Goal: Answer question/provide support: Answer question/provide support

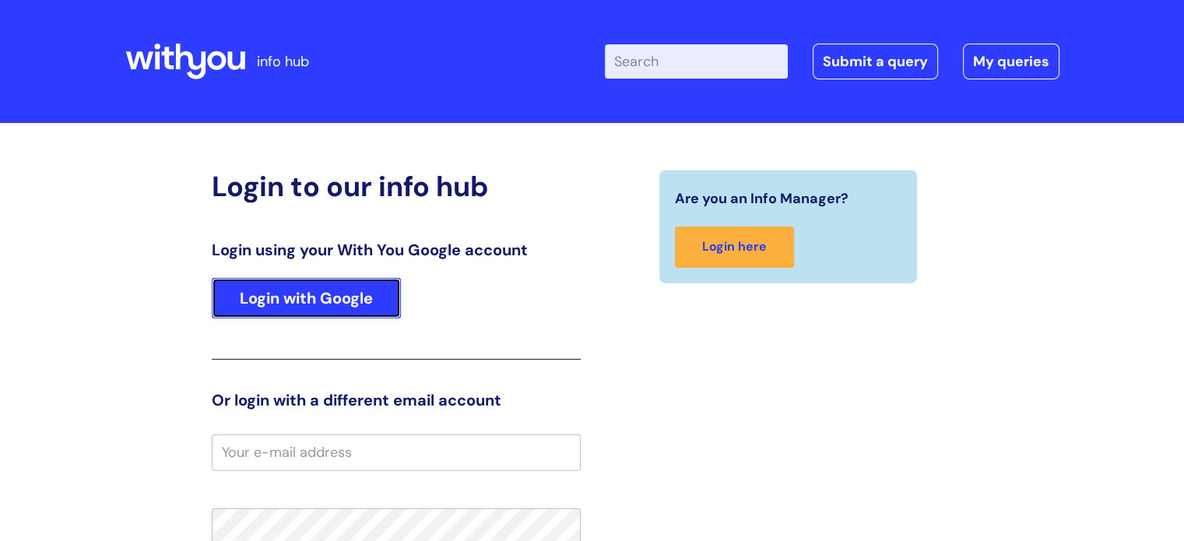
click at [368, 302] on link "Login with Google" at bounding box center [306, 298] width 189 height 40
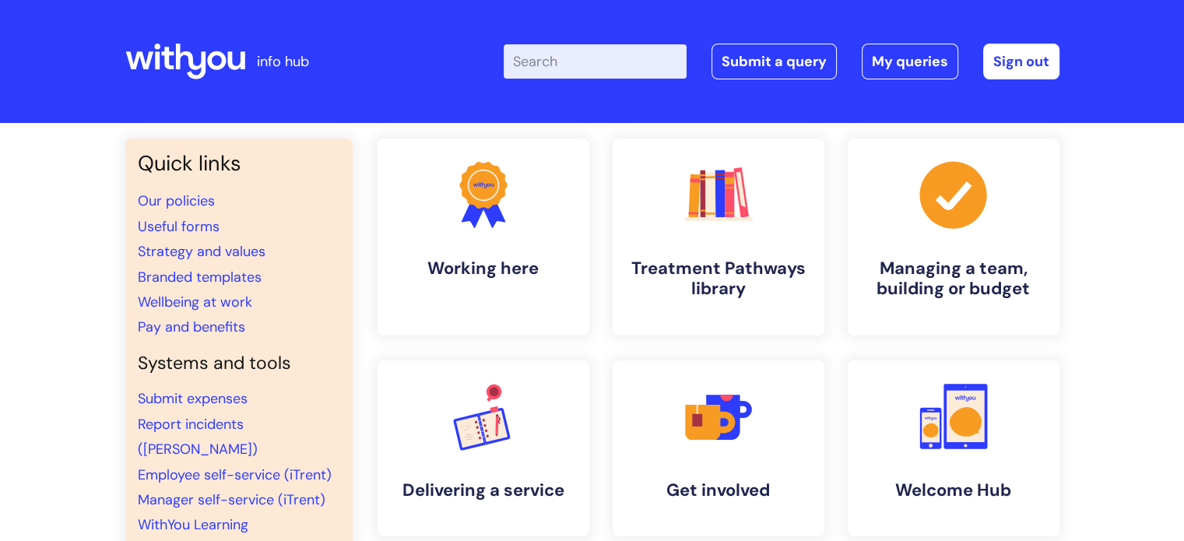
click at [912, 41] on div "Enter your search term here... Search Submit a query My queries Welcome Grace C…" at bounding box center [708, 62] width 702 height 92
click at [906, 57] on link "My queries" at bounding box center [910, 62] width 97 height 36
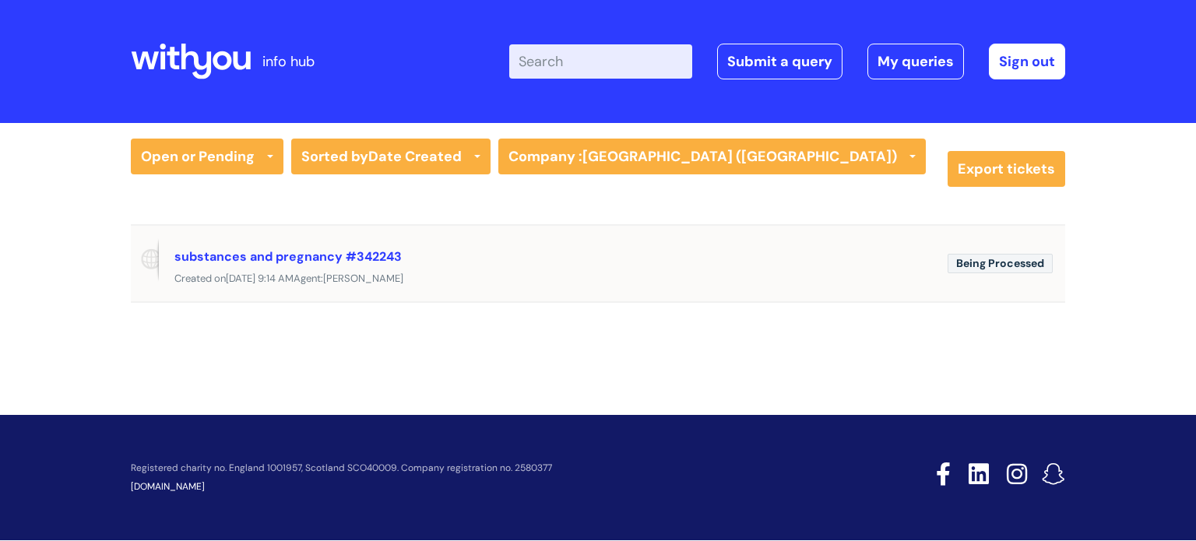
click at [764, 263] on div "substances and pregnancy #342243" at bounding box center [554, 256] width 761 height 25
click at [972, 260] on span "Being Processed" at bounding box center [1000, 263] width 105 height 19
click at [357, 252] on link "substances and pregnancy #342243" at bounding box center [287, 256] width 227 height 16
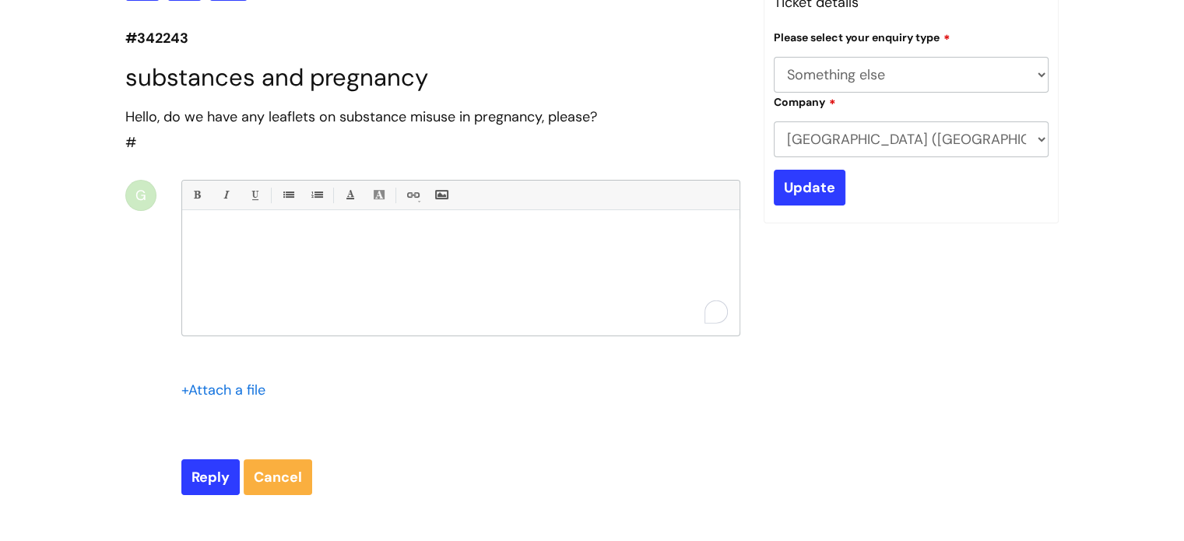
scroll to position [232, 0]
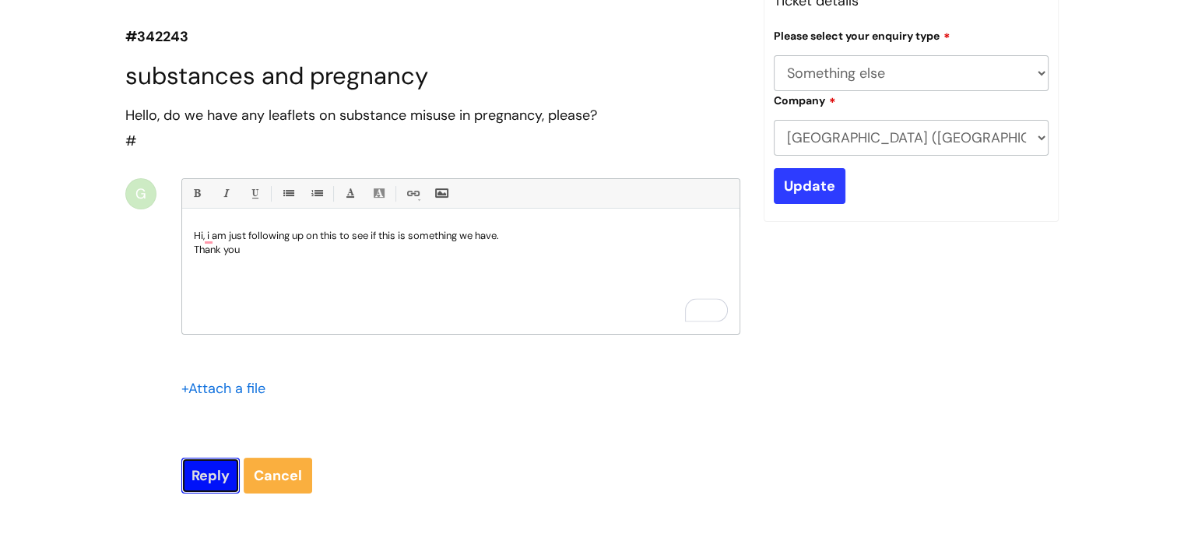
click at [203, 471] on input "Reply" at bounding box center [210, 476] width 58 height 36
type input "Please Wait..."
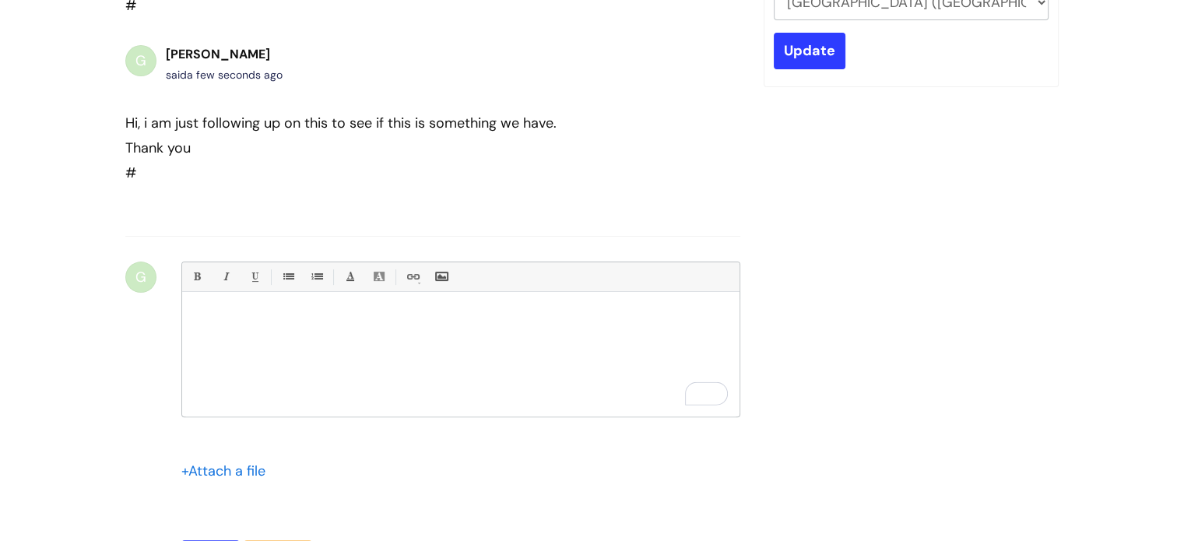
scroll to position [192, 0]
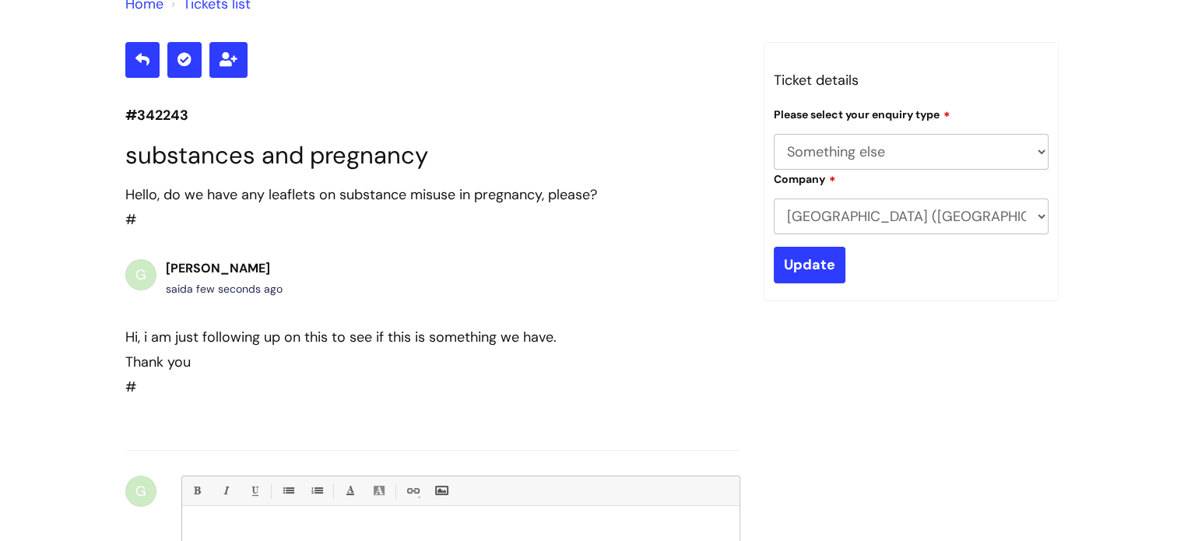
click at [963, 414] on div "#342243 substances and pregnancy Hello, do we have any leaflets on substance mi…" at bounding box center [593, 429] width 958 height 774
click at [871, 469] on div "#342243 substances and pregnancy Hello, do we have any leaflets on substance mi…" at bounding box center [593, 429] width 958 height 774
